Goal: Information Seeking & Learning: Find specific fact

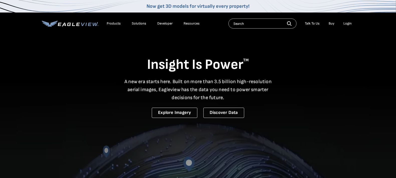
click at [192, 23] on div "Resources" at bounding box center [192, 23] width 16 height 5
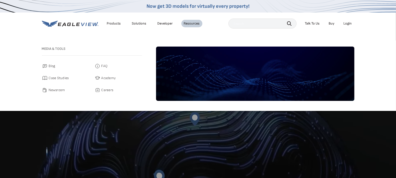
scroll to position [62, 0]
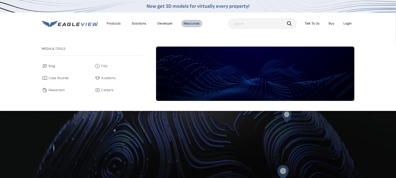
click at [53, 64] on span "Blog" at bounding box center [52, 66] width 7 height 6
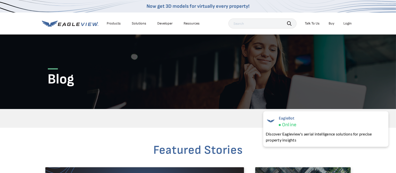
click at [192, 25] on div "Resources" at bounding box center [192, 23] width 16 height 5
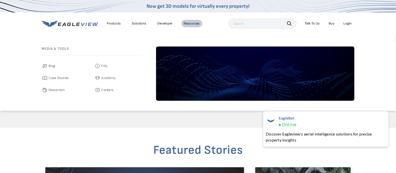
click at [64, 78] on span "Case Studies" at bounding box center [59, 78] width 20 height 6
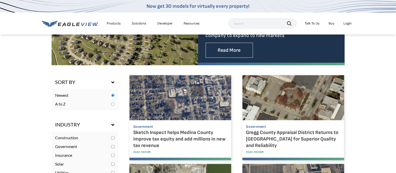
scroll to position [250, 0]
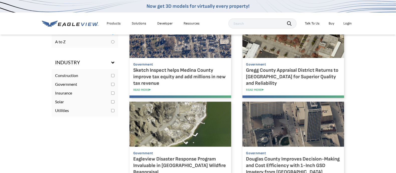
click at [112, 111] on input "checkbox" at bounding box center [112, 110] width 3 height 3
checkbox input "true"
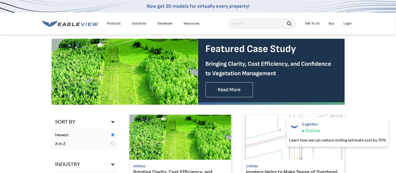
scroll to position [188, 0]
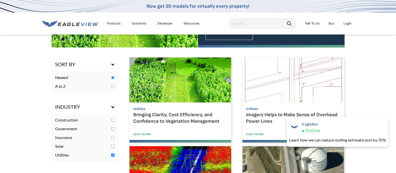
click at [113, 121] on input "checkbox" at bounding box center [112, 120] width 3 height 3
checkbox input "true"
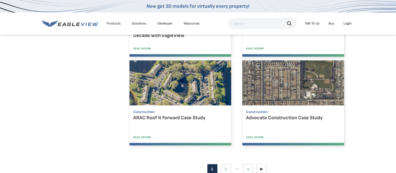
scroll to position [501, 0]
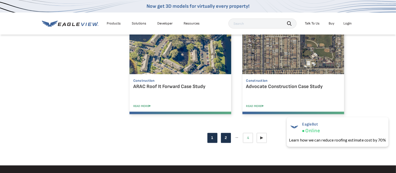
click at [224, 141] on link "Page 2" at bounding box center [226, 138] width 10 height 10
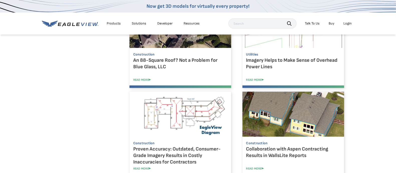
scroll to position [501, 0]
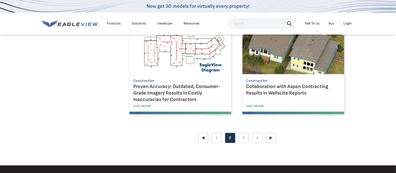
click at [246, 22] on input "text" at bounding box center [263, 24] width 68 height 10
type input "clemson"
